Goal: Find specific fact: Find specific fact

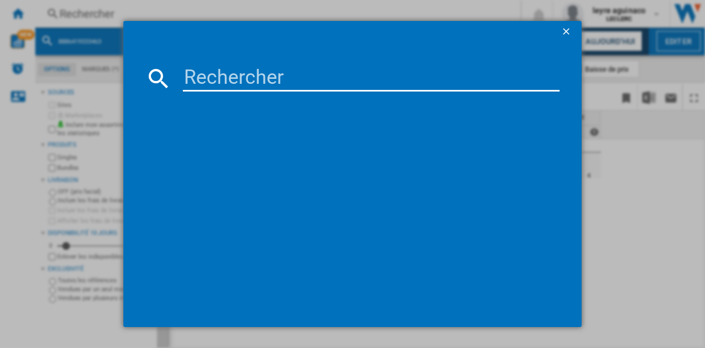
click at [236, 83] on input at bounding box center [371, 78] width 377 height 26
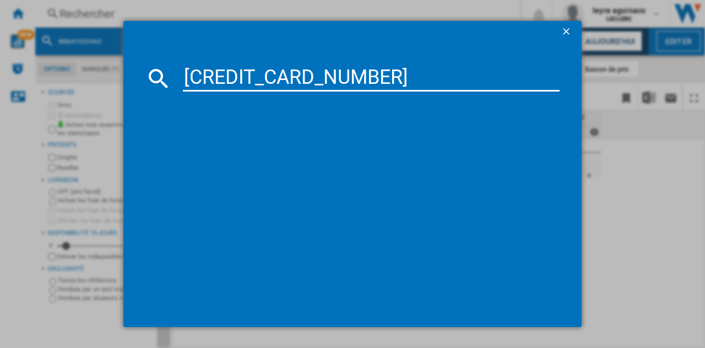
type input "[CREDIT_CARD_NUMBER]"
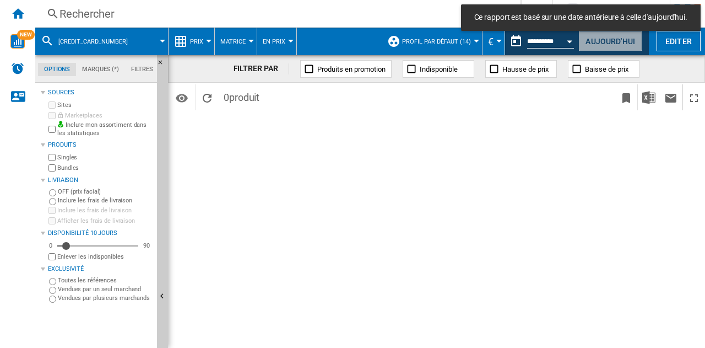
click at [580, 40] on button "Aujourd'hui" at bounding box center [611, 41] width 64 height 20
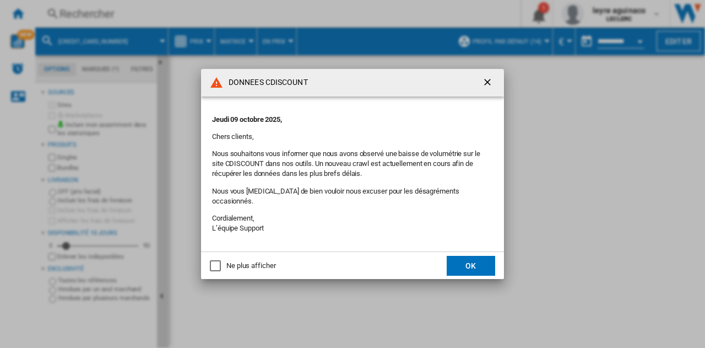
click at [485, 79] on button "button" at bounding box center [489, 83] width 22 height 22
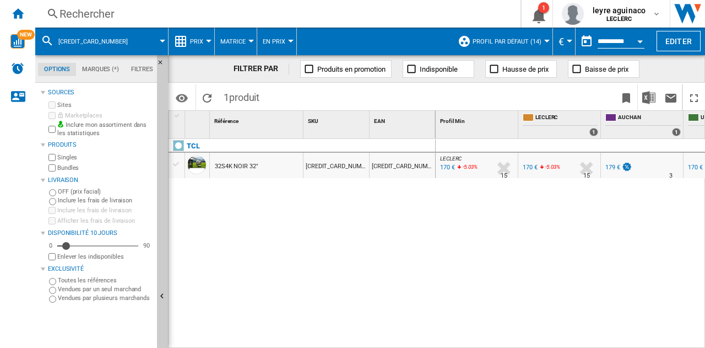
click at [374, 17] on div "Rechercher" at bounding box center [276, 13] width 433 height 15
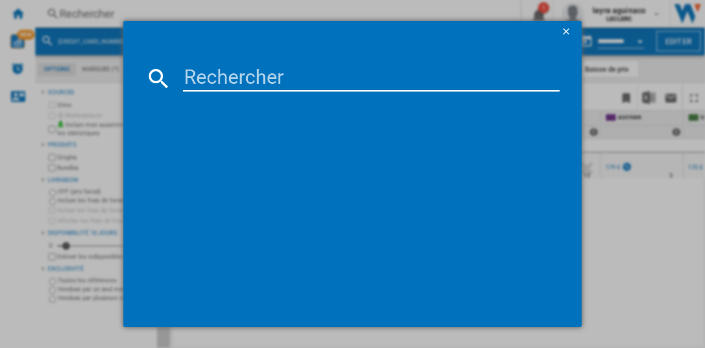
click at [390, 77] on input at bounding box center [371, 78] width 377 height 26
paste input "[CREDIT_CARD_NUMBER]"
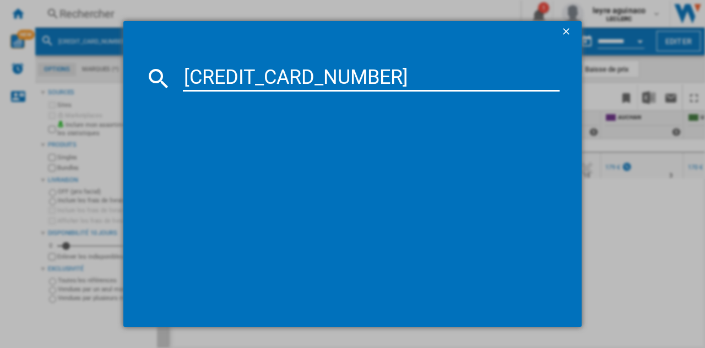
type input "[CREDIT_CARD_NUMBER]"
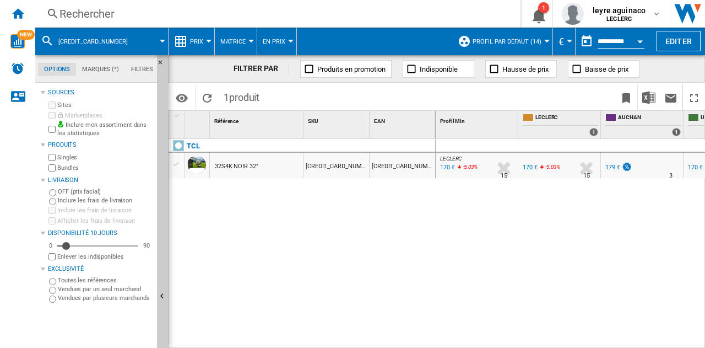
click at [450, 164] on div "170 €" at bounding box center [447, 167] width 17 height 11
